Goal: Information Seeking & Learning: Learn about a topic

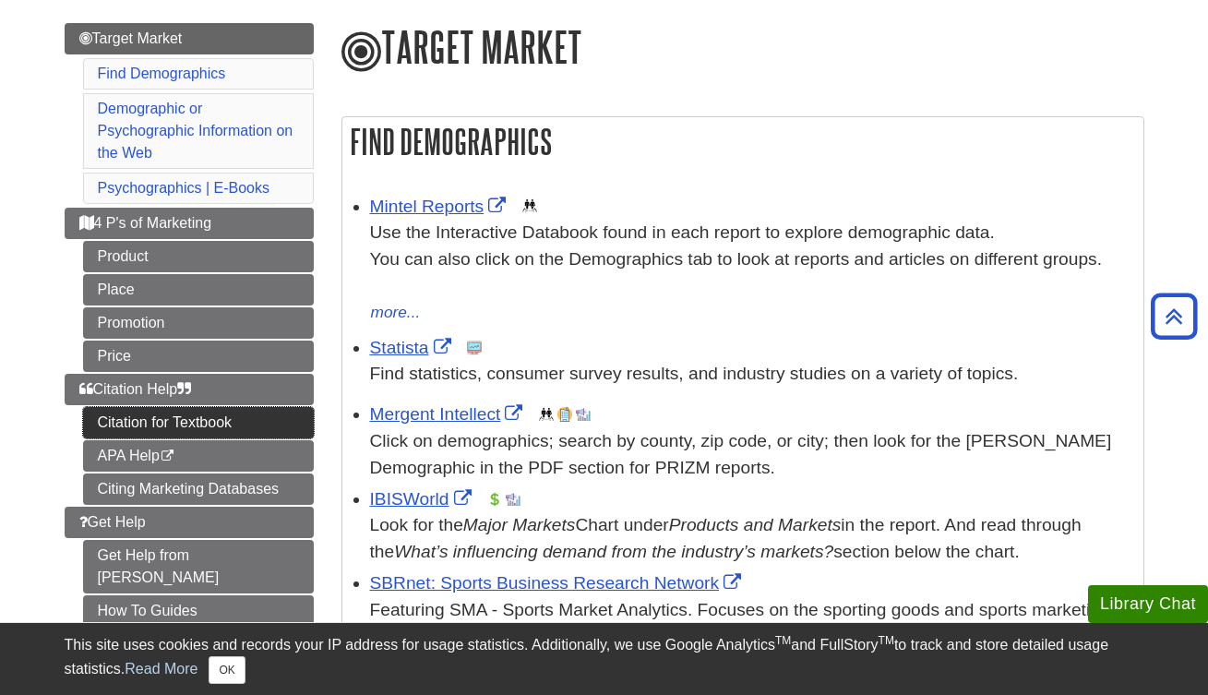
scroll to position [207, 0]
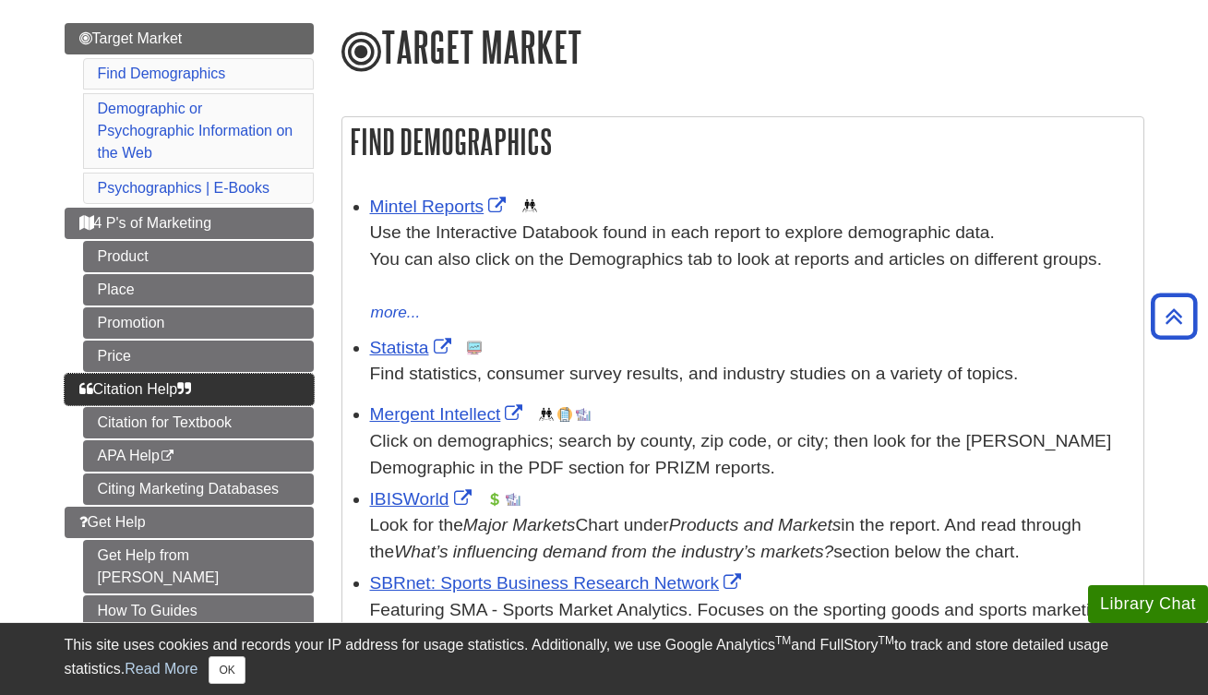
click at [268, 374] on link "Citation Help" at bounding box center [189, 389] width 249 height 31
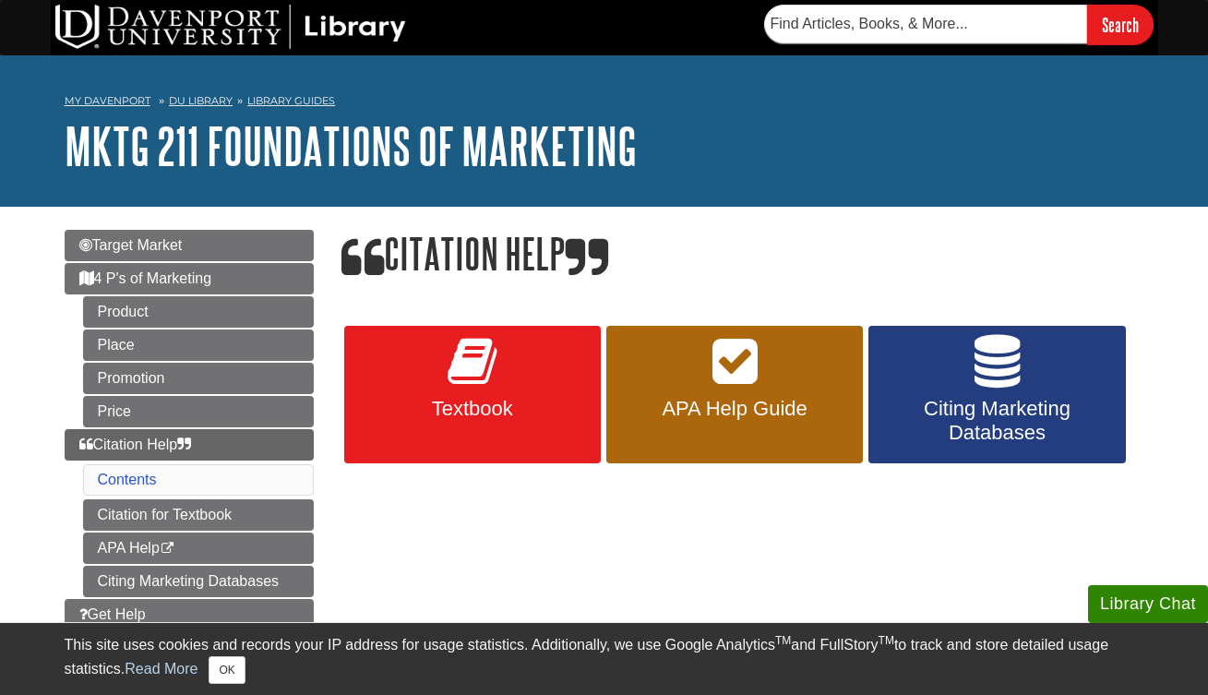
click at [505, 390] on link "Textbook" at bounding box center [472, 395] width 256 height 138
click at [953, 398] on span "Citing Marketing Databases" at bounding box center [996, 421] width 229 height 48
click at [1065, 436] on span "Citing Marketing Databases" at bounding box center [996, 421] width 229 height 48
click at [749, 395] on link "APA Help Guide" at bounding box center [734, 395] width 256 height 138
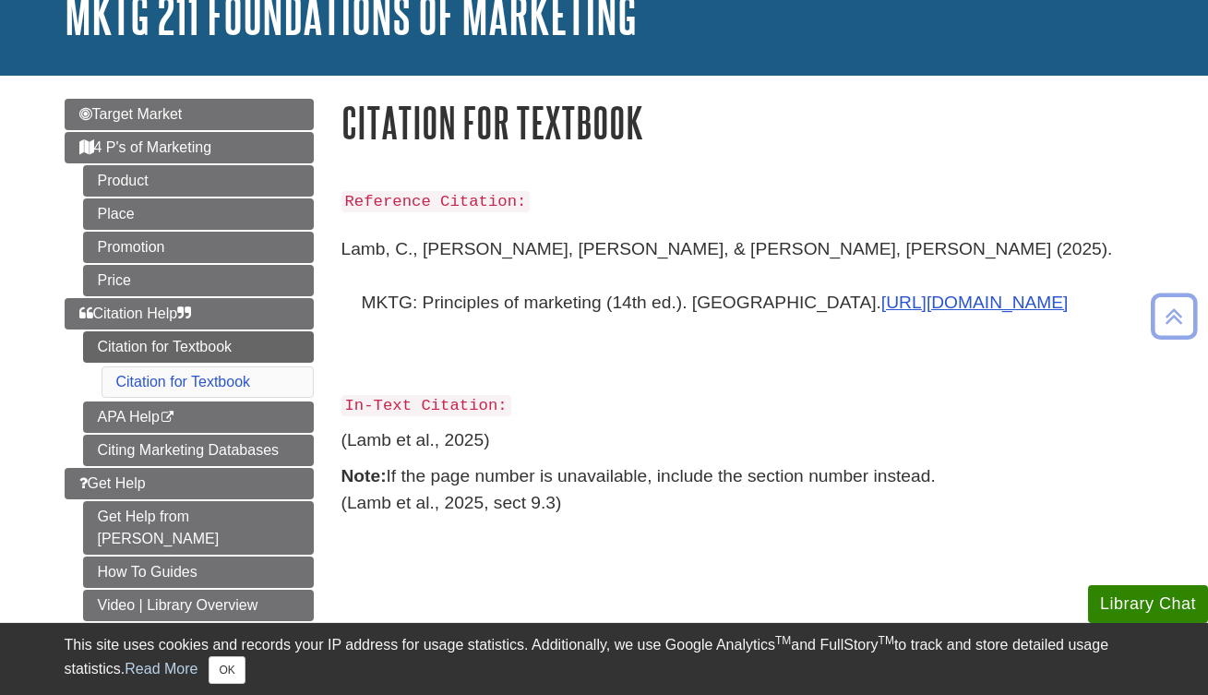
scroll to position [131, 0]
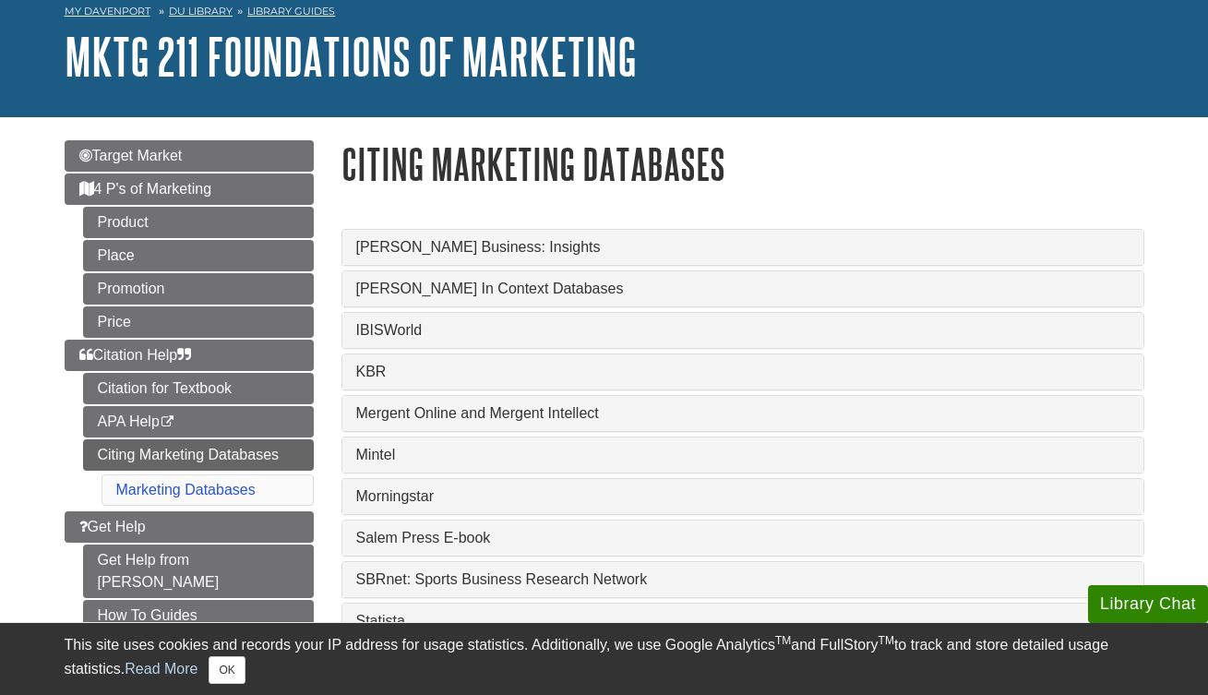
scroll to position [91, 0]
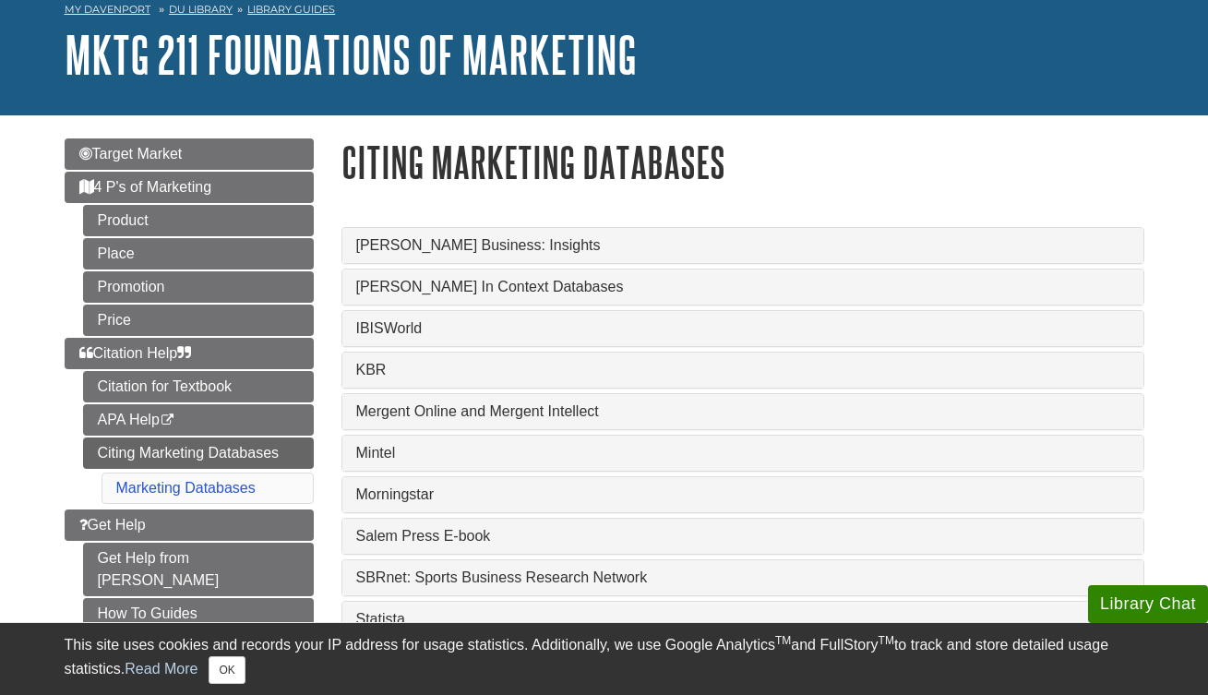
click at [662, 331] on link "IBISWorld" at bounding box center [742, 328] width 773 height 17
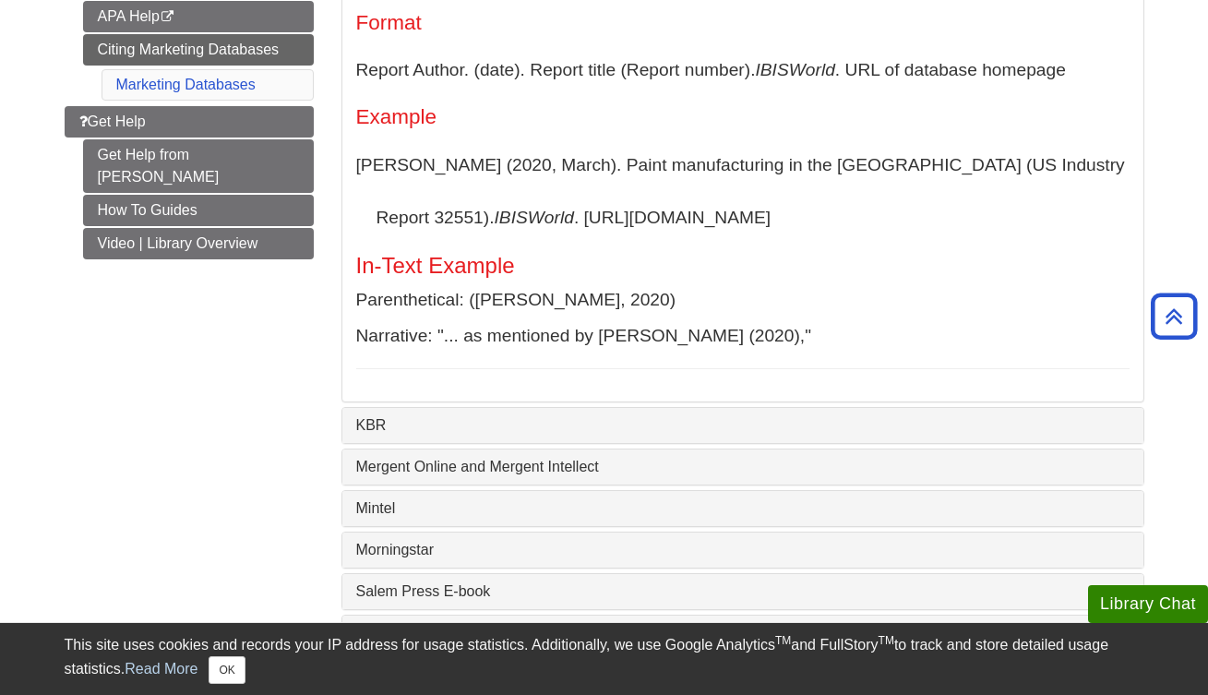
scroll to position [496, 0]
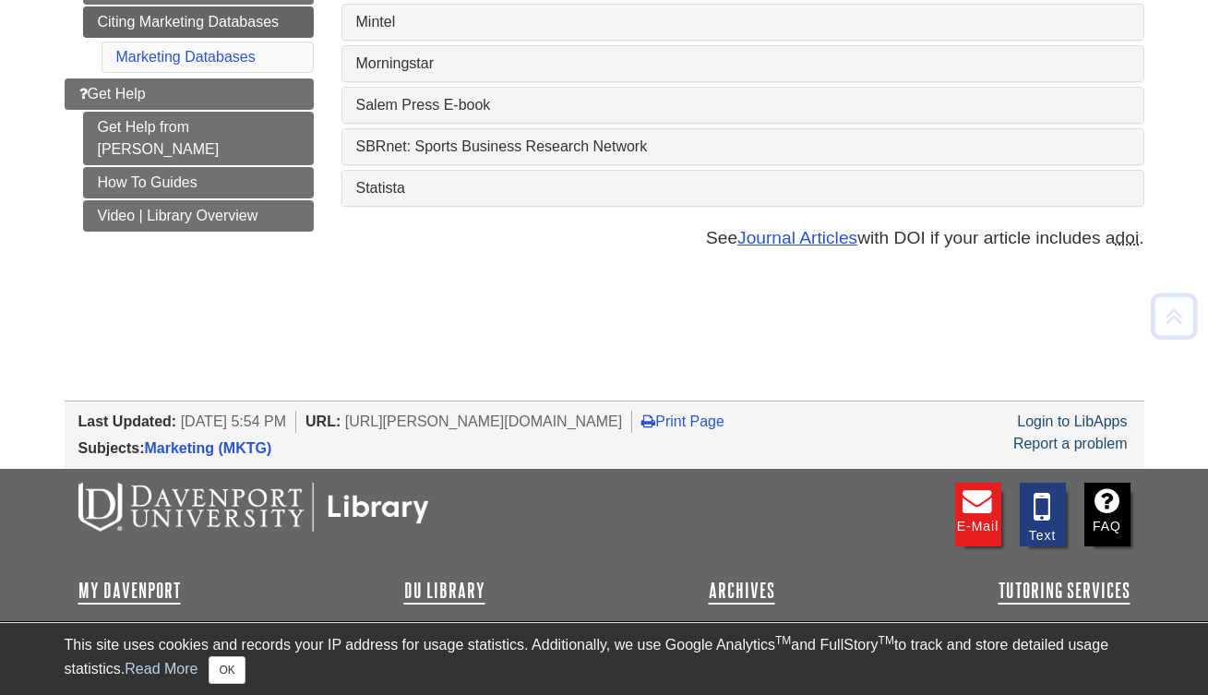
scroll to position [572, 0]
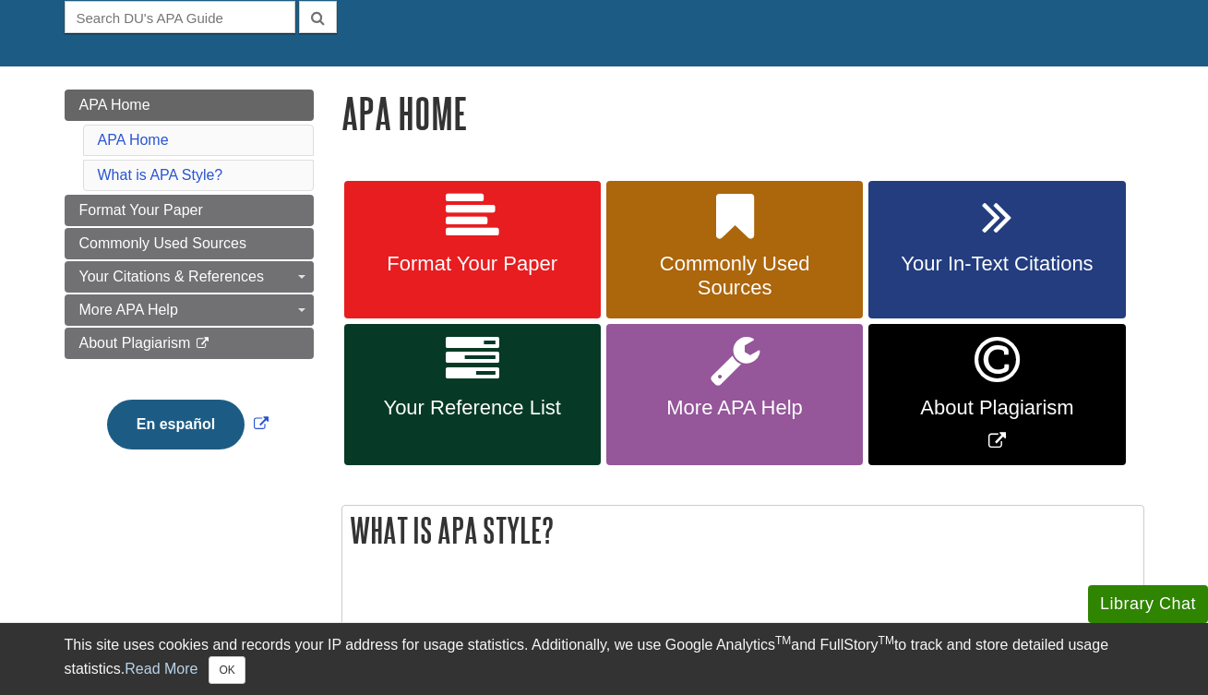
scroll to position [187, 0]
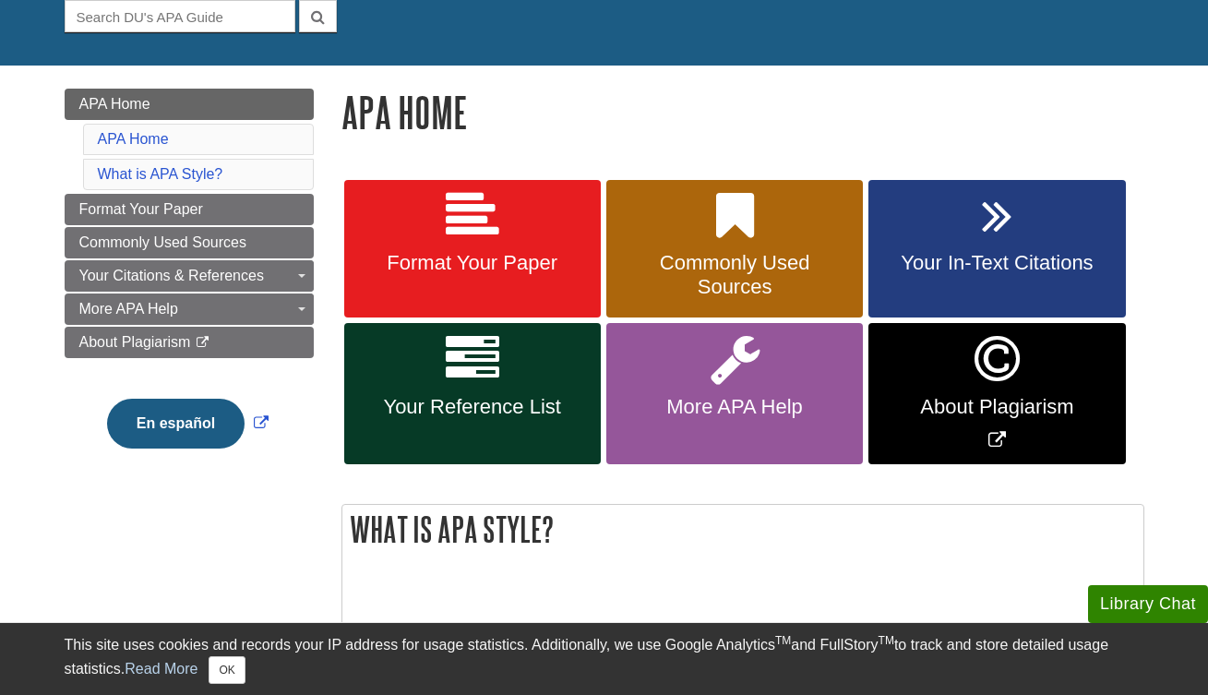
click at [1064, 188] on link "Your In-Text Citations" at bounding box center [996, 249] width 256 height 138
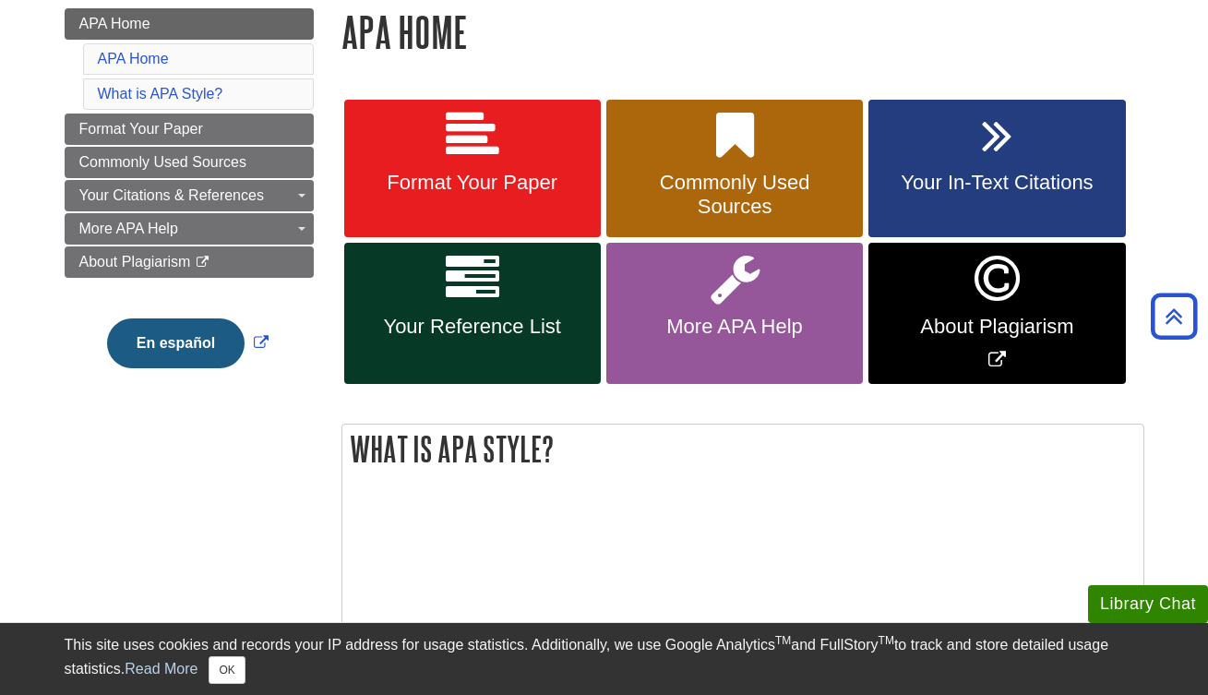
scroll to position [271, 0]
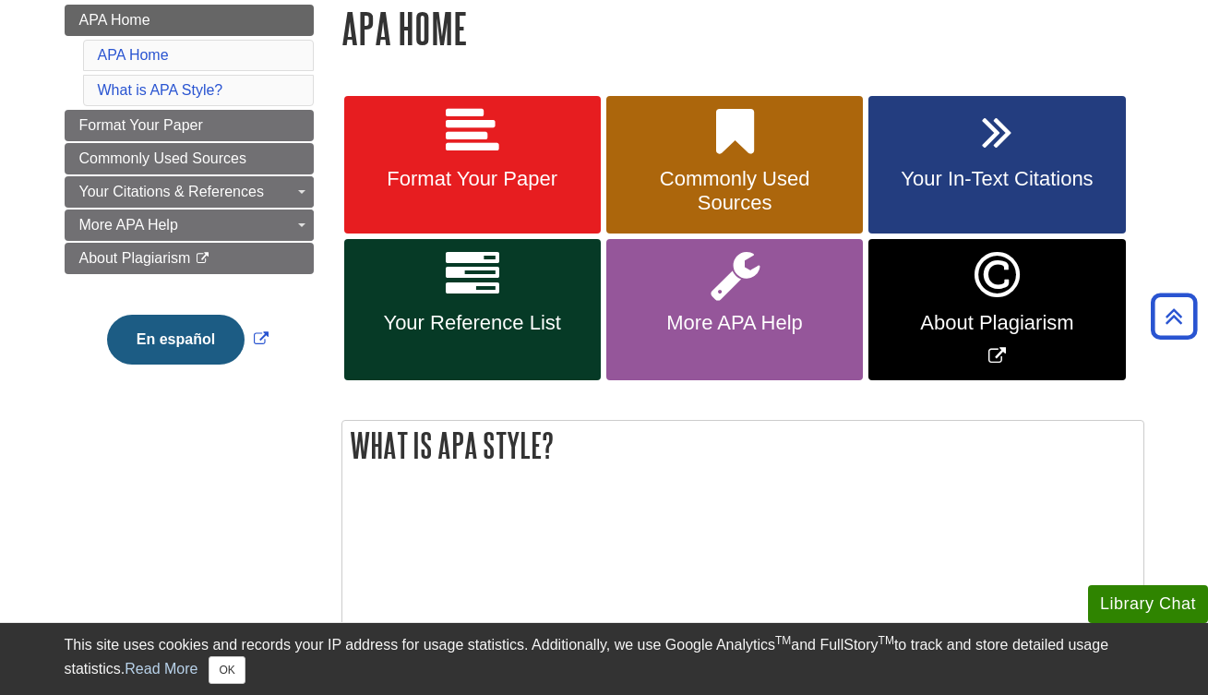
click at [817, 348] on link "More APA Help" at bounding box center [734, 309] width 256 height 141
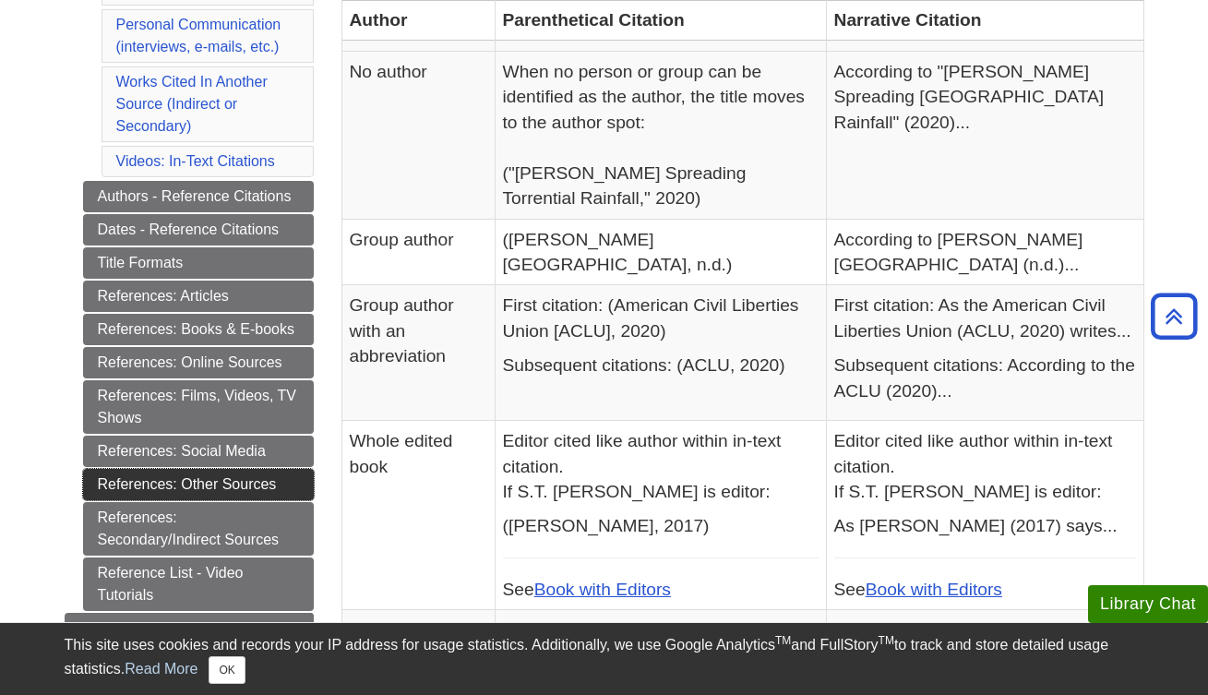
scroll to position [658, 0]
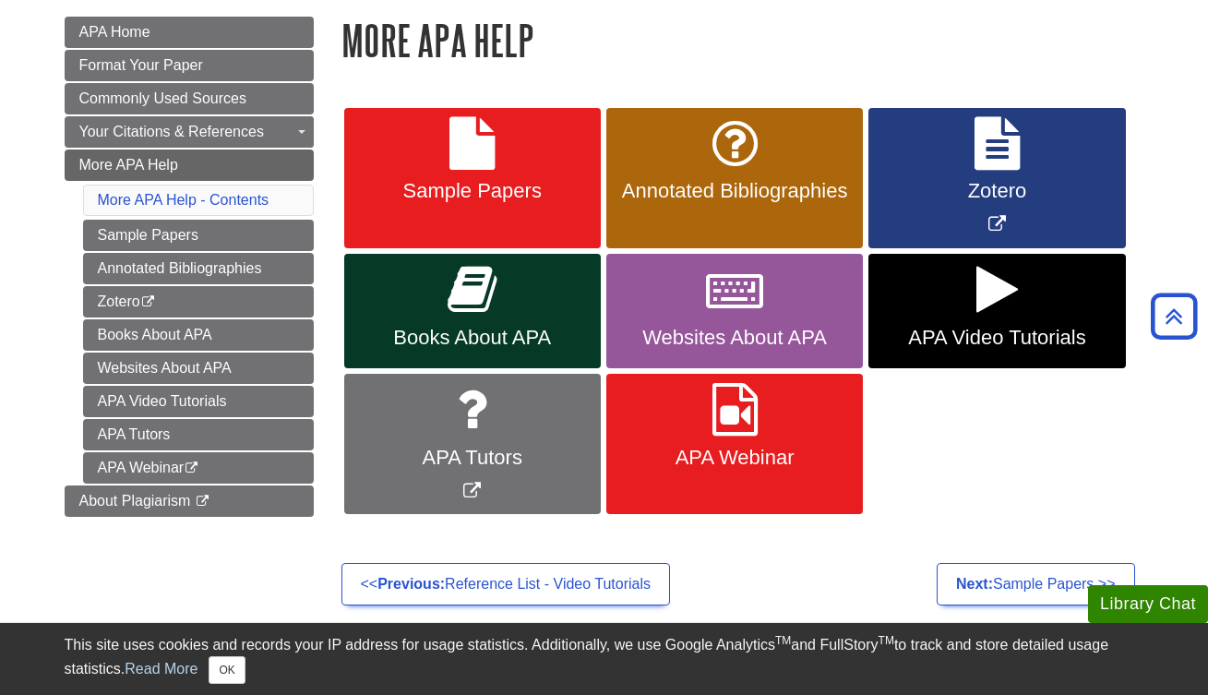
scroll to position [260, 0]
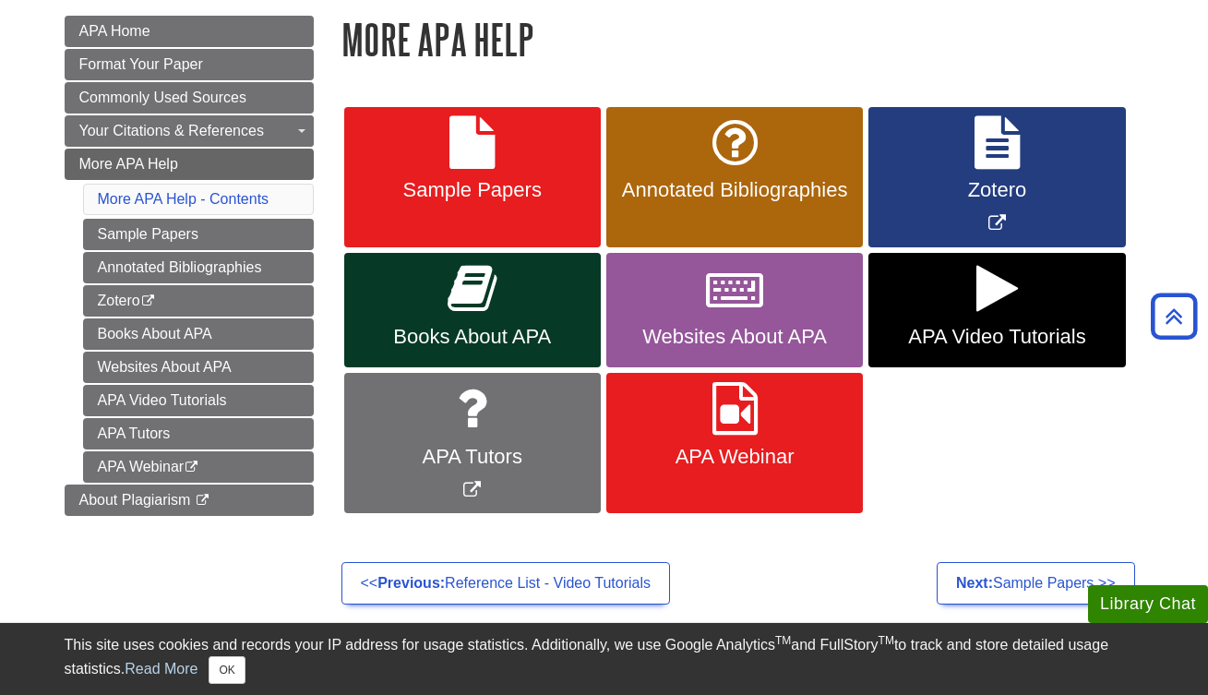
click at [508, 448] on span "APA Tutors" at bounding box center [472, 457] width 229 height 24
click at [441, 199] on span "Sample Papers" at bounding box center [472, 190] width 229 height 24
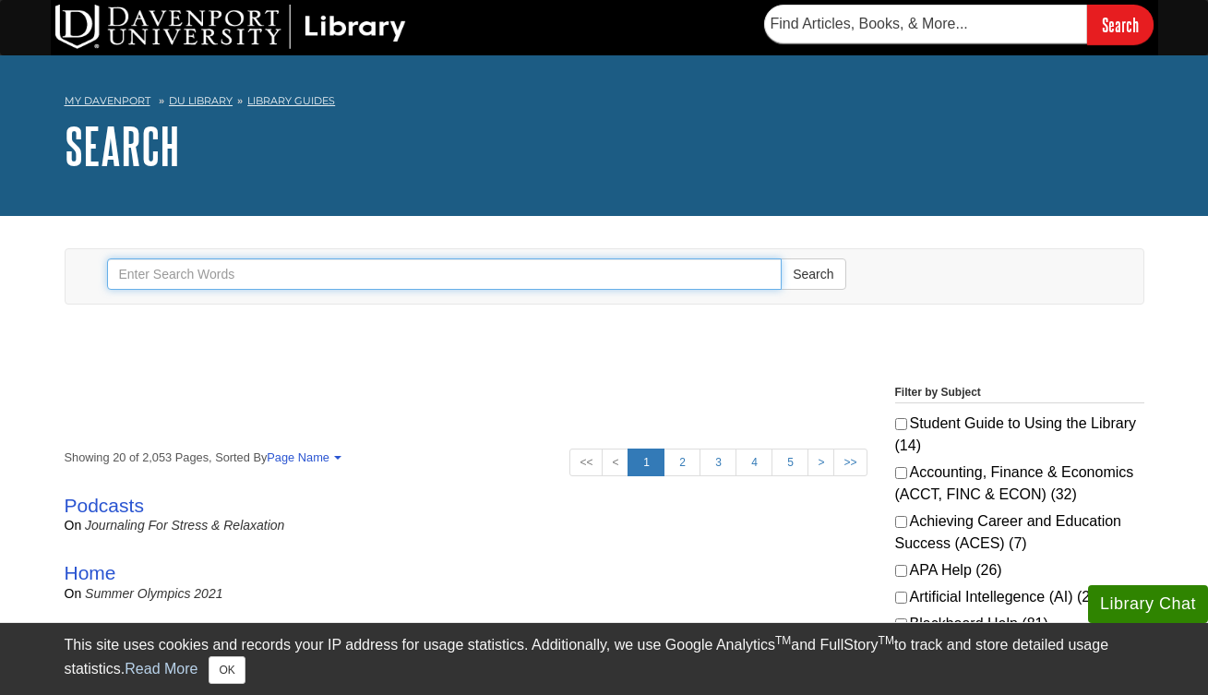
click at [554, 275] on input "Search" at bounding box center [444, 273] width 675 height 31
type input "APA in text citation for a picture/graph"
click at [813, 273] on button "Search" at bounding box center [812, 273] width 65 height 31
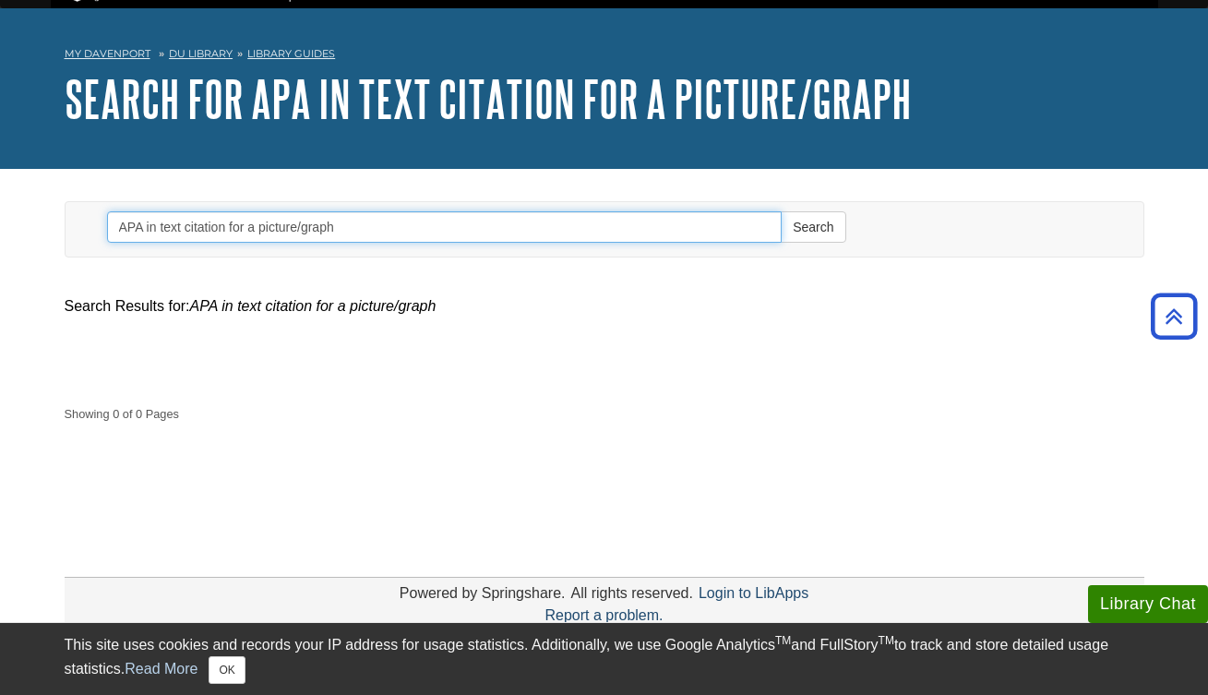
scroll to position [12, 0]
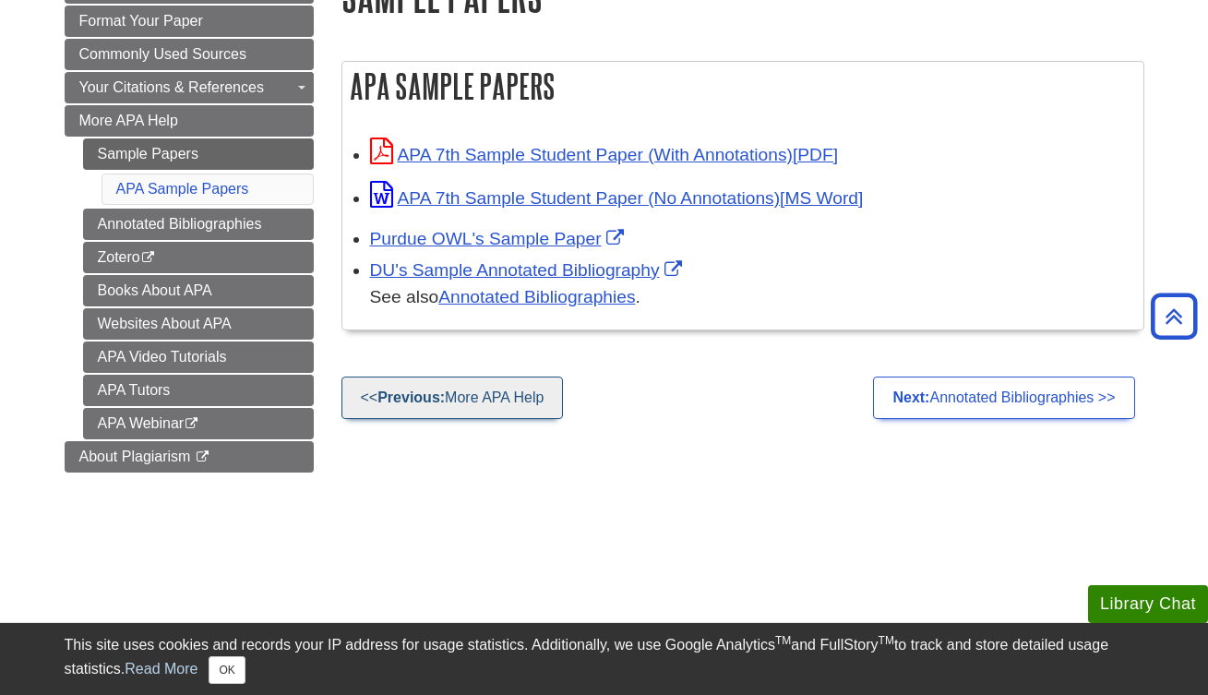
scroll to position [303, 0]
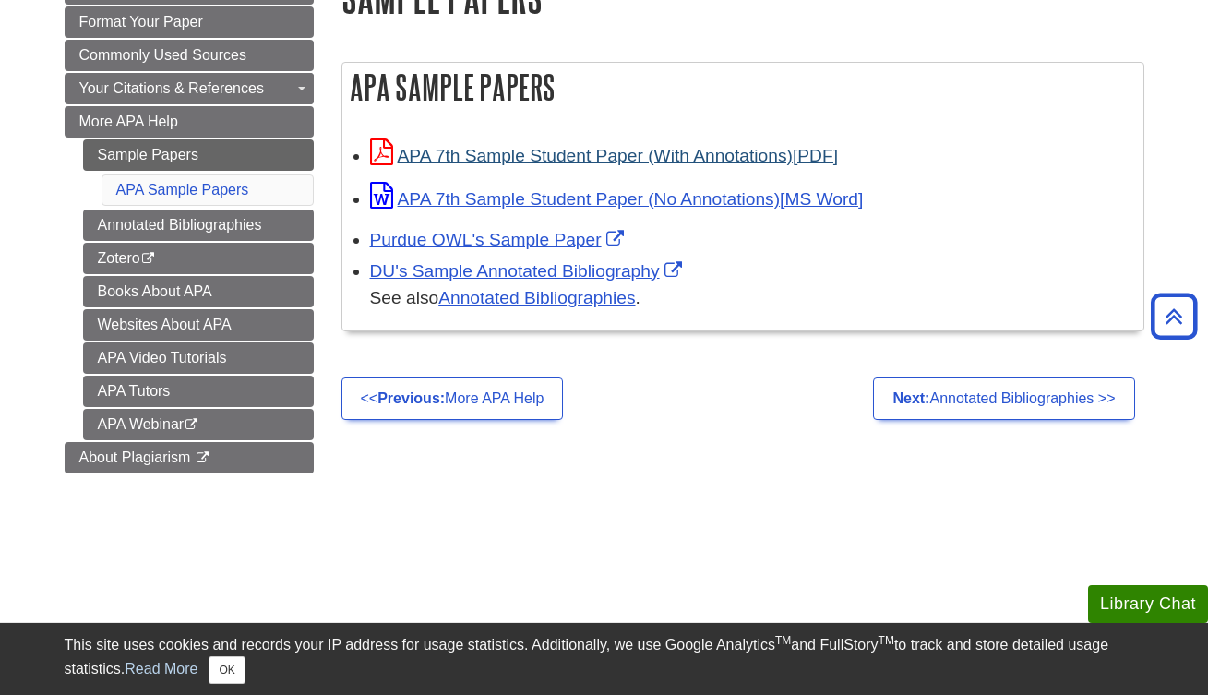
click at [530, 156] on link "APA 7th Sample Student Paper (With Annotations)" at bounding box center [604, 155] width 468 height 19
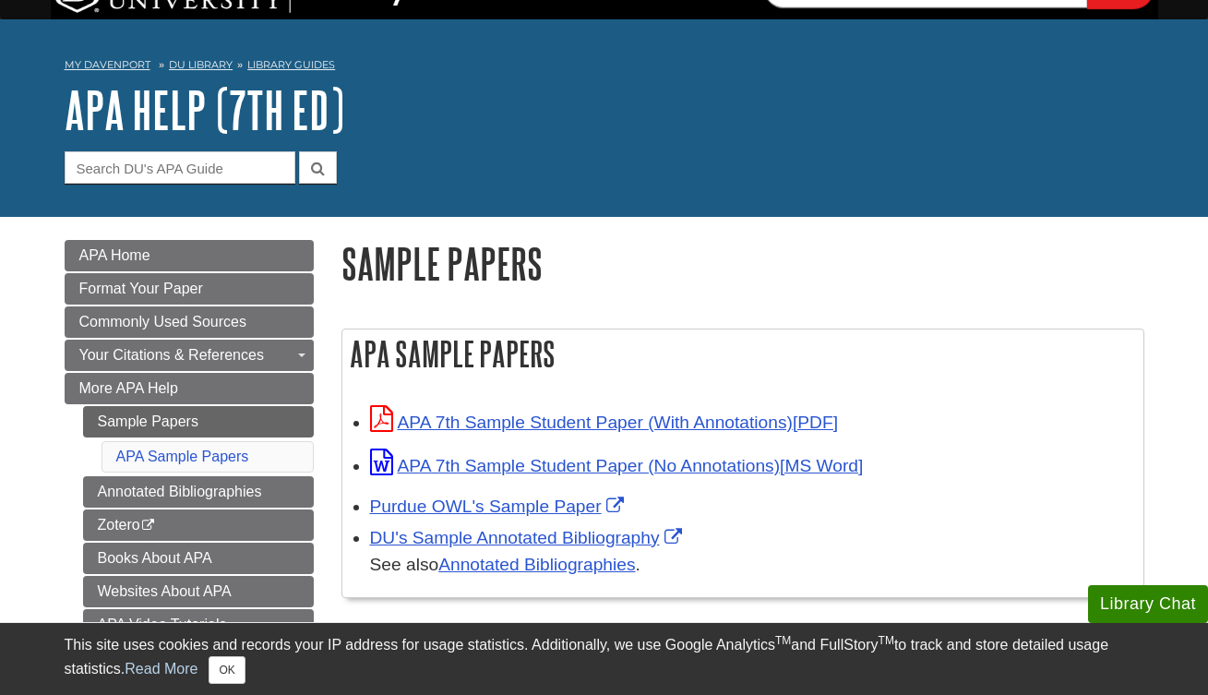
scroll to position [35, 0]
